Goal: Transaction & Acquisition: Book appointment/travel/reservation

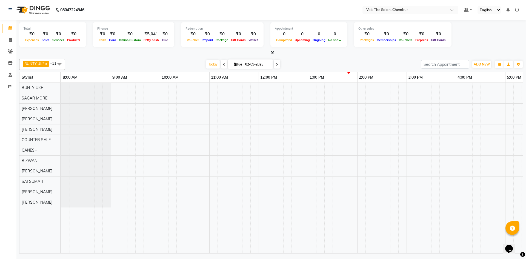
click at [514, 61] on button "Toggle Dropdown" at bounding box center [518, 65] width 9 height 8
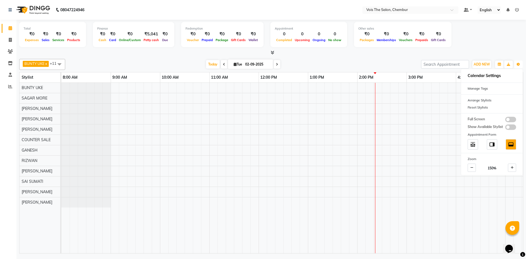
drag, startPoint x: 231, startPoint y: 249, endPoint x: 306, endPoint y: 261, distance: 76.1
click at [306, 259] on html "08047224946 Select Location × Vois The Salon, Chembur Default Panel My Panel En…" at bounding box center [263, 129] width 526 height 259
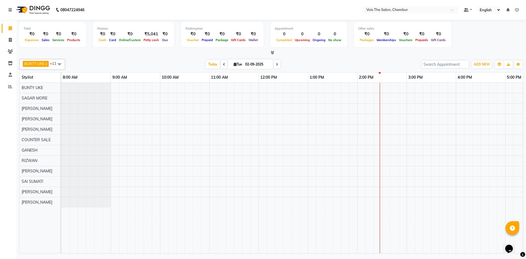
click at [277, 66] on icon at bounding box center [277, 64] width 2 height 3
type input "[DATE]"
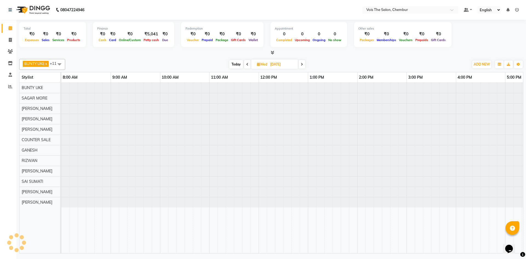
click at [277, 66] on input "[DATE]" at bounding box center [282, 64] width 27 height 8
select select "9"
select select "2025"
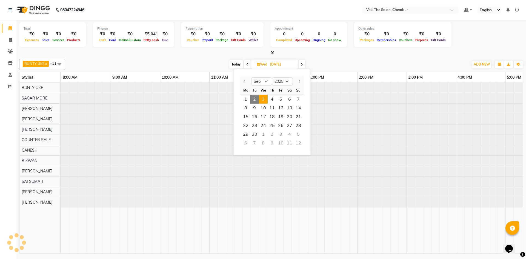
scroll to position [0, 278]
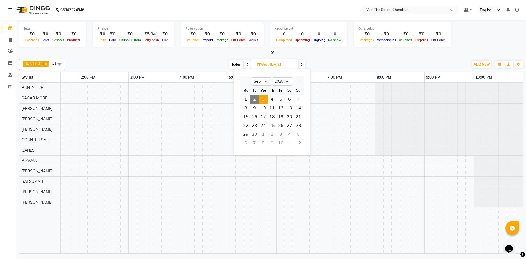
click at [343, 163] on div at bounding box center [153, 168] width 740 height 171
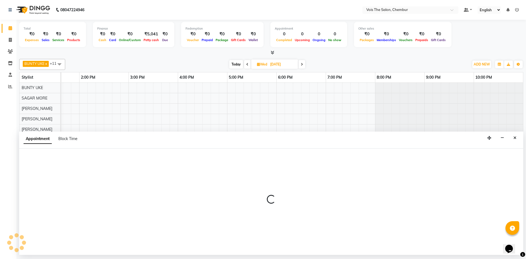
select select "85150"
select select "tentative"
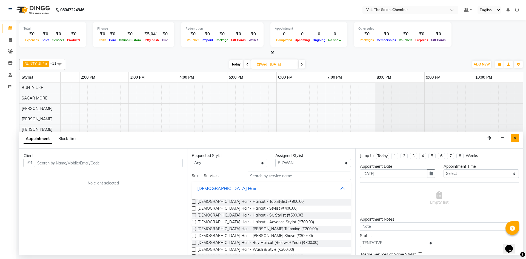
click at [515, 140] on icon "Close" at bounding box center [515, 138] width 3 height 4
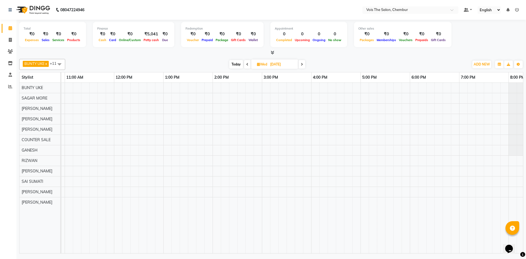
scroll to position [0, 145]
click at [264, 170] on div at bounding box center [286, 168] width 740 height 171
select select "87896"
select select "900"
select select "tentative"
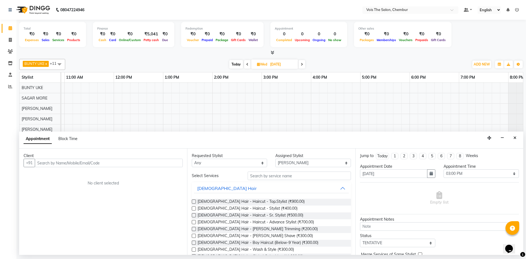
click at [107, 162] on input "text" at bounding box center [109, 163] width 148 height 8
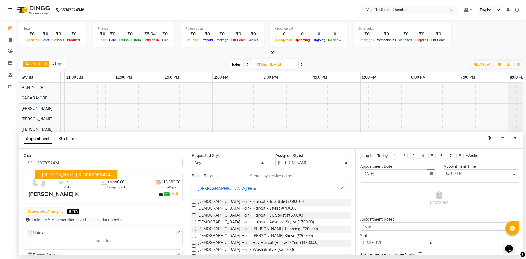
click at [86, 175] on span "9867052424" at bounding box center [96, 174] width 27 height 5
type input "9867052424"
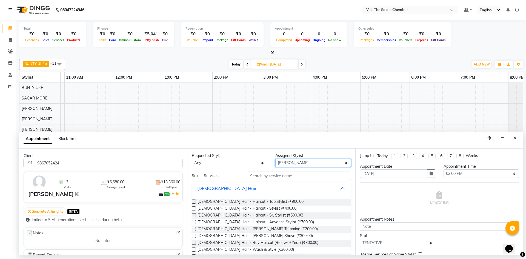
click at [333, 163] on select "Select admin BUNTY UKE COUNTER SALE GANESH [PERSON_NAME] [PERSON_NAME] [PERSON_…" at bounding box center [313, 163] width 75 height 8
select select "85150"
click at [276, 159] on select "Select admin BUNTY UKE COUNTER SALE GANESH [PERSON_NAME] [PERSON_NAME] [PERSON_…" at bounding box center [313, 163] width 75 height 8
click at [265, 176] on input "text" at bounding box center [299, 176] width 103 height 8
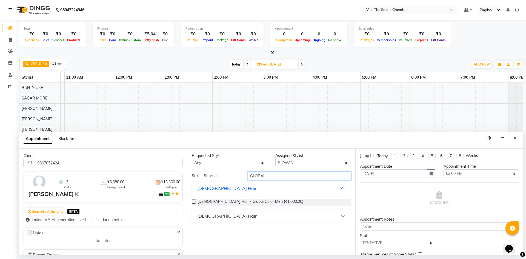
type input "GLOBAL"
click at [224, 220] on button "[DEMOGRAPHIC_DATA] Hair" at bounding box center [271, 216] width 155 height 10
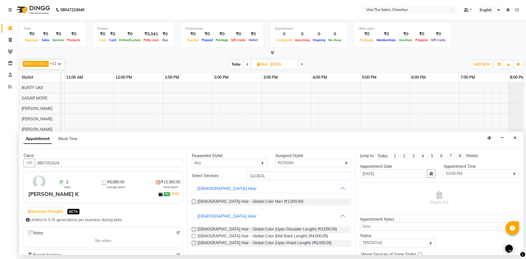
click at [224, 220] on button "[DEMOGRAPHIC_DATA] Hair" at bounding box center [271, 216] width 155 height 10
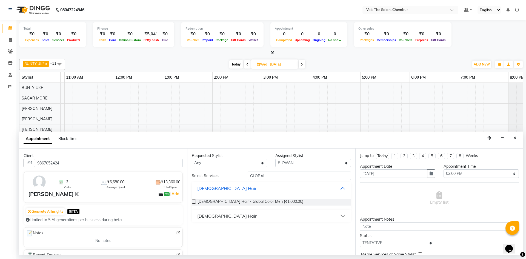
click at [216, 214] on div "[DEMOGRAPHIC_DATA] Hair" at bounding box center [226, 216] width 59 height 7
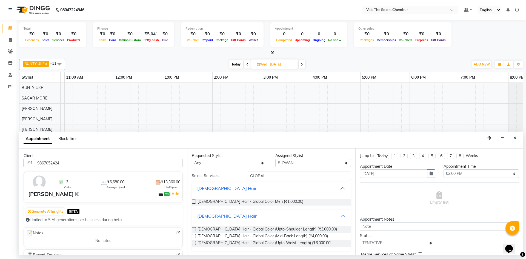
scroll to position [1, 0]
click at [193, 234] on label at bounding box center [194, 235] width 4 height 4
click at [193, 234] on input "checkbox" at bounding box center [194, 236] width 4 height 4
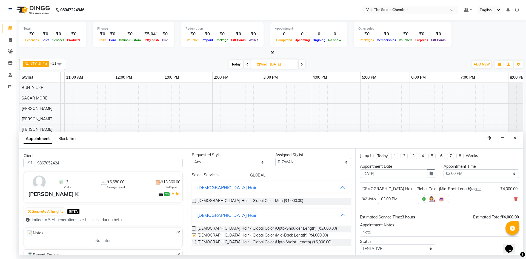
checkbox input "false"
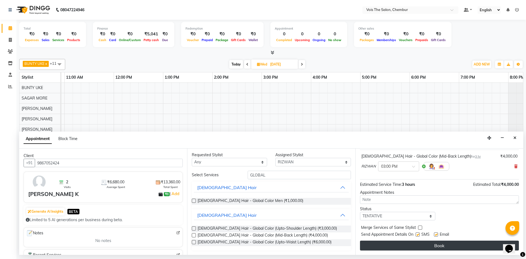
click at [443, 244] on button "Book" at bounding box center [439, 246] width 159 height 10
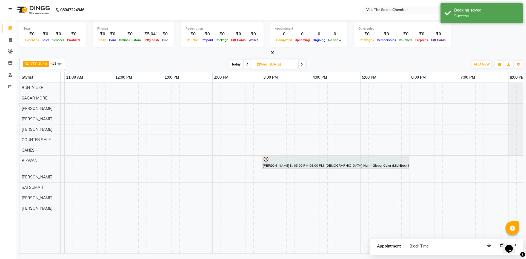
click at [236, 61] on span "Today" at bounding box center [236, 64] width 14 height 8
type input "02-09-2025"
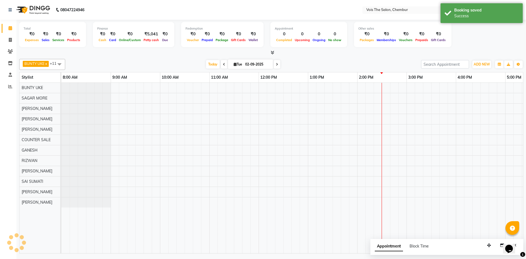
scroll to position [0, 278]
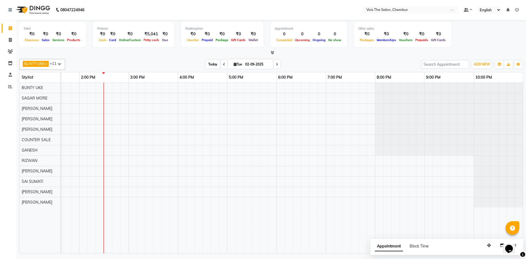
click at [215, 63] on span "Today" at bounding box center [213, 64] width 14 height 8
click at [210, 63] on span "Today" at bounding box center [213, 64] width 14 height 8
click at [216, 64] on span "Today" at bounding box center [213, 64] width 14 height 8
